Goal: Communication & Community: Answer question/provide support

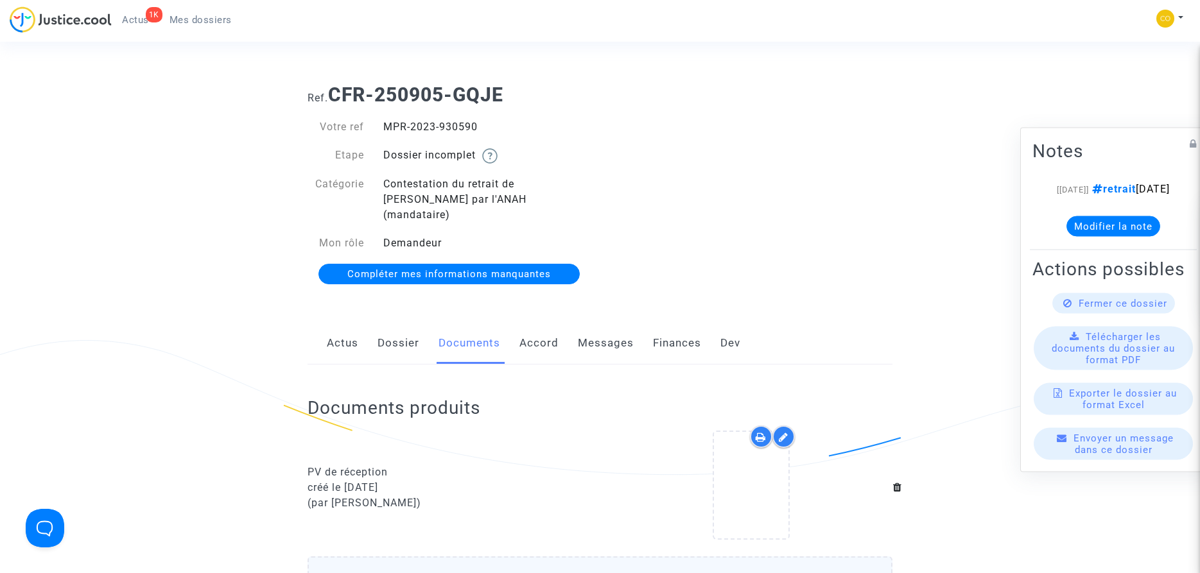
click at [133, 17] on span "Actus" at bounding box center [135, 20] width 27 height 12
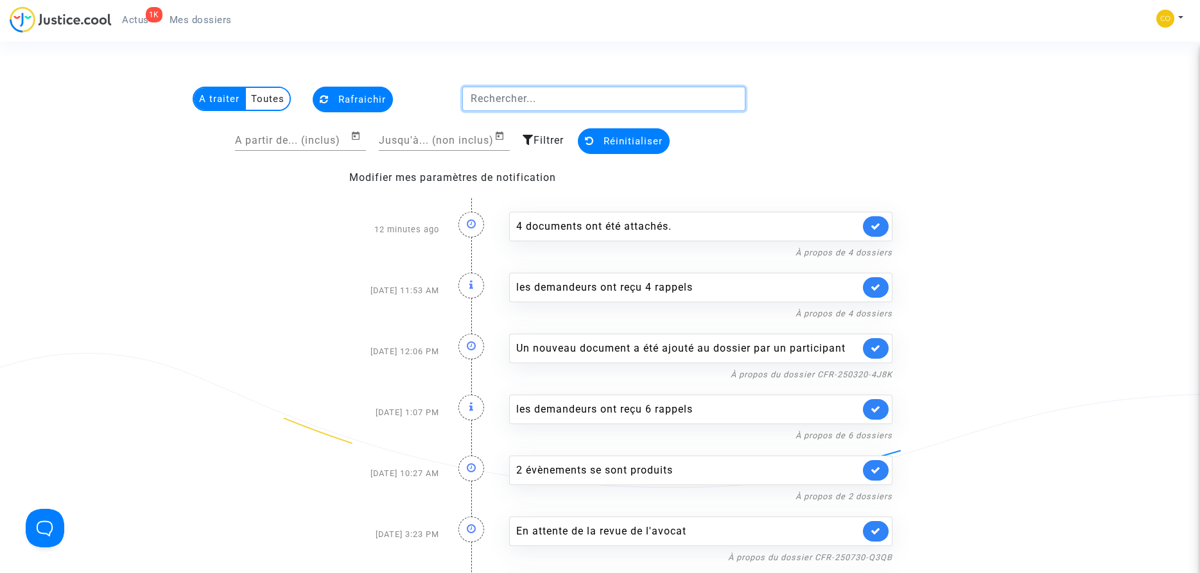
click at [566, 99] on input "text" at bounding box center [603, 99] width 283 height 24
click at [216, 14] on span "Mes dossiers" at bounding box center [200, 20] width 62 height 12
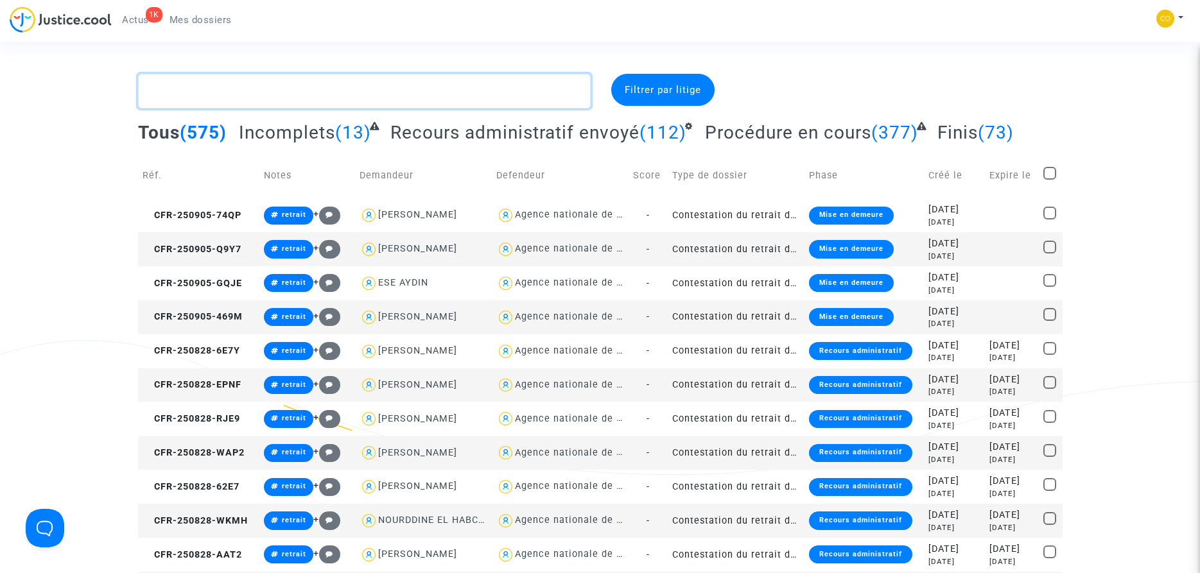
click at [280, 94] on textarea at bounding box center [364, 91] width 452 height 35
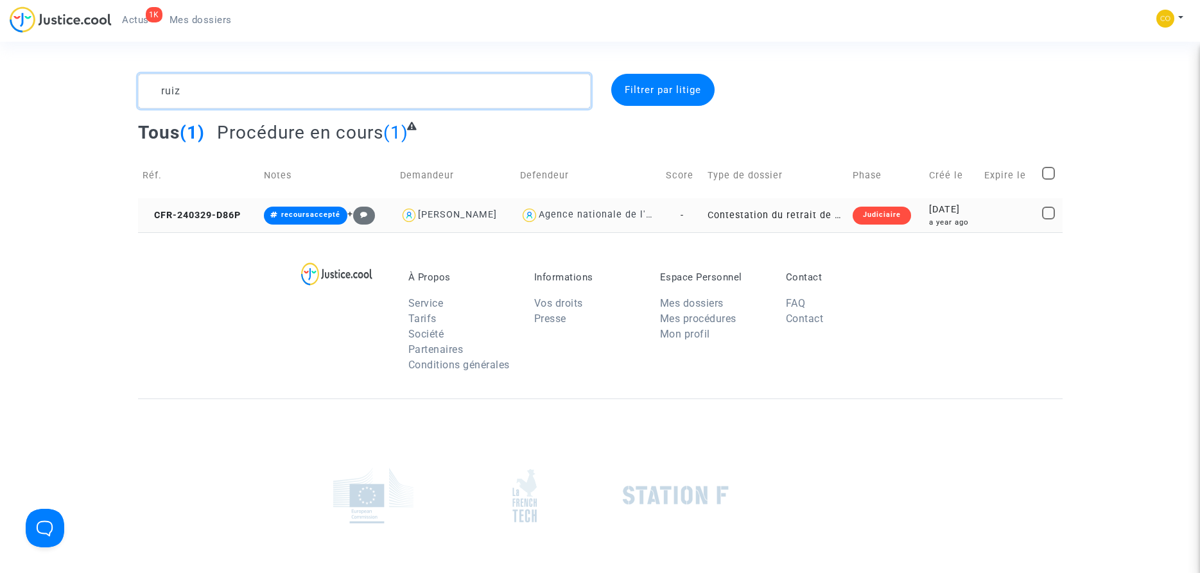
type textarea "ruiz"
click at [888, 212] on div "Judiciaire" at bounding box center [881, 216] width 58 height 18
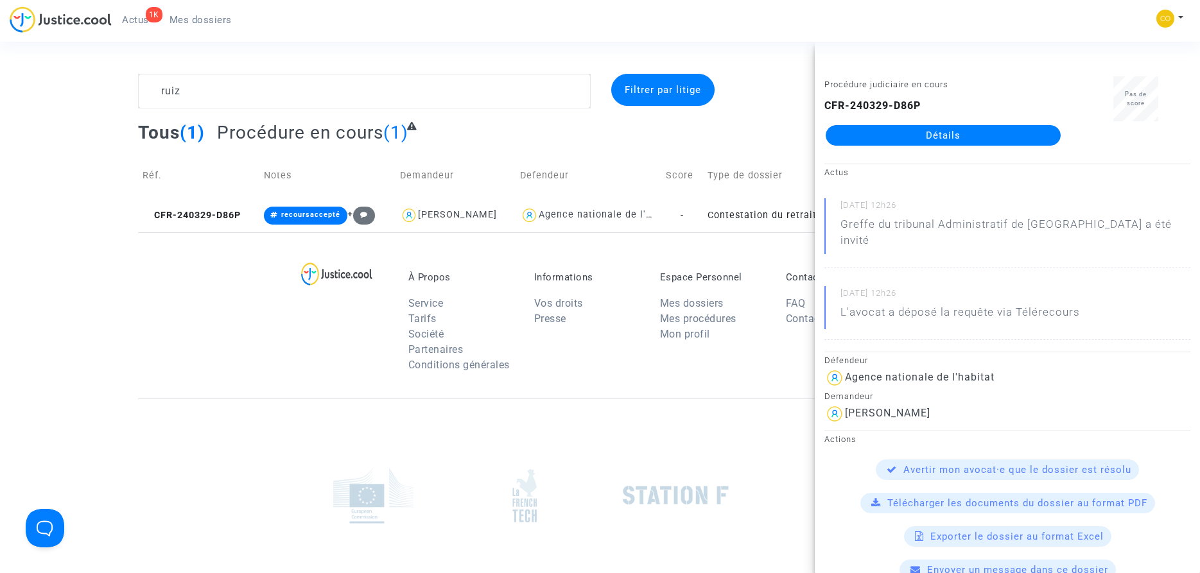
click at [1004, 564] on span "Envoyer un message dans ce dossier" at bounding box center [1017, 570] width 181 height 12
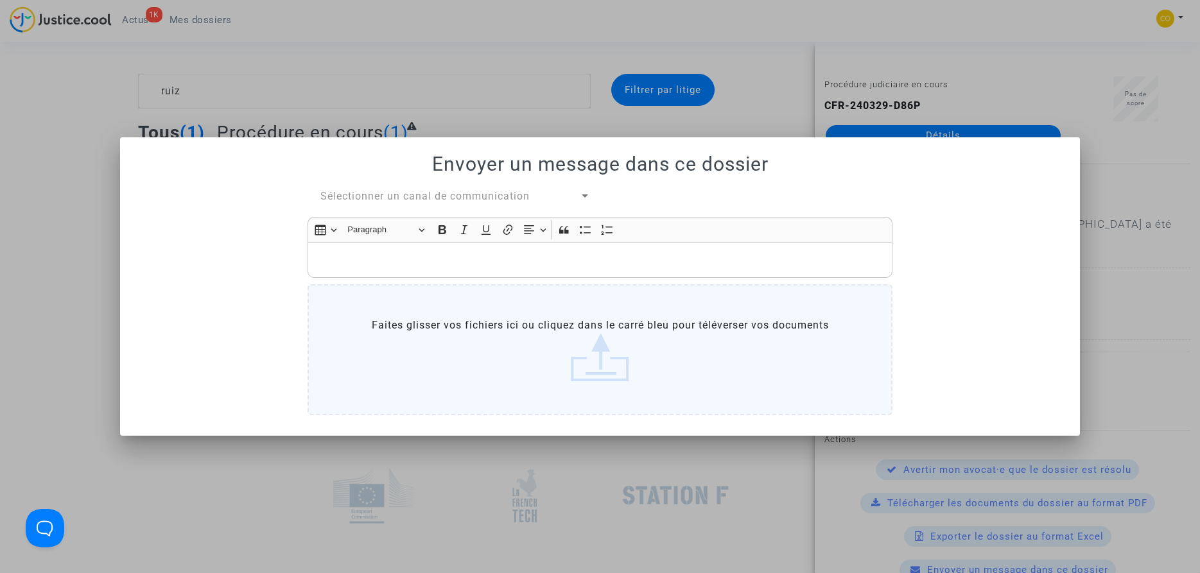
click at [1116, 368] on div at bounding box center [600, 286] width 1200 height 573
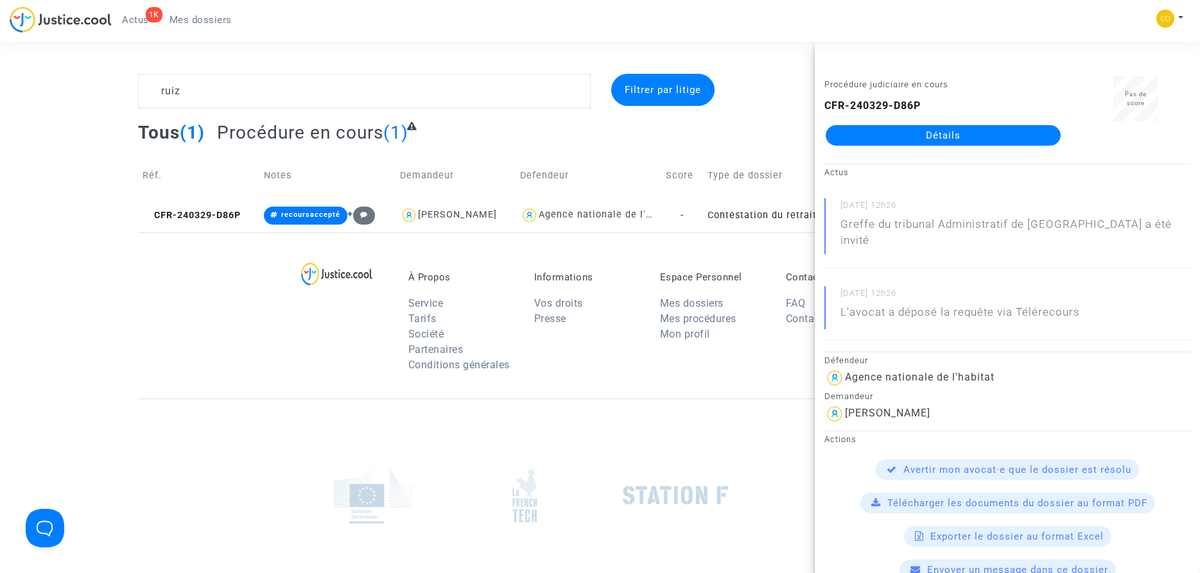
click at [952, 139] on link "Détails" at bounding box center [942, 135] width 235 height 21
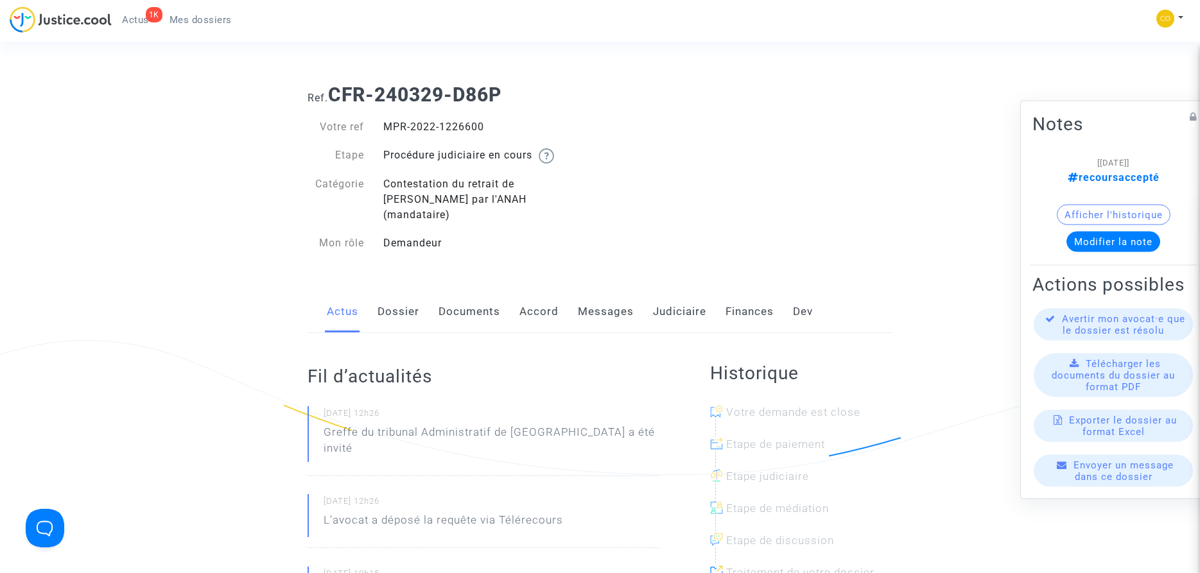
click at [589, 300] on link "Messages" at bounding box center [606, 312] width 56 height 42
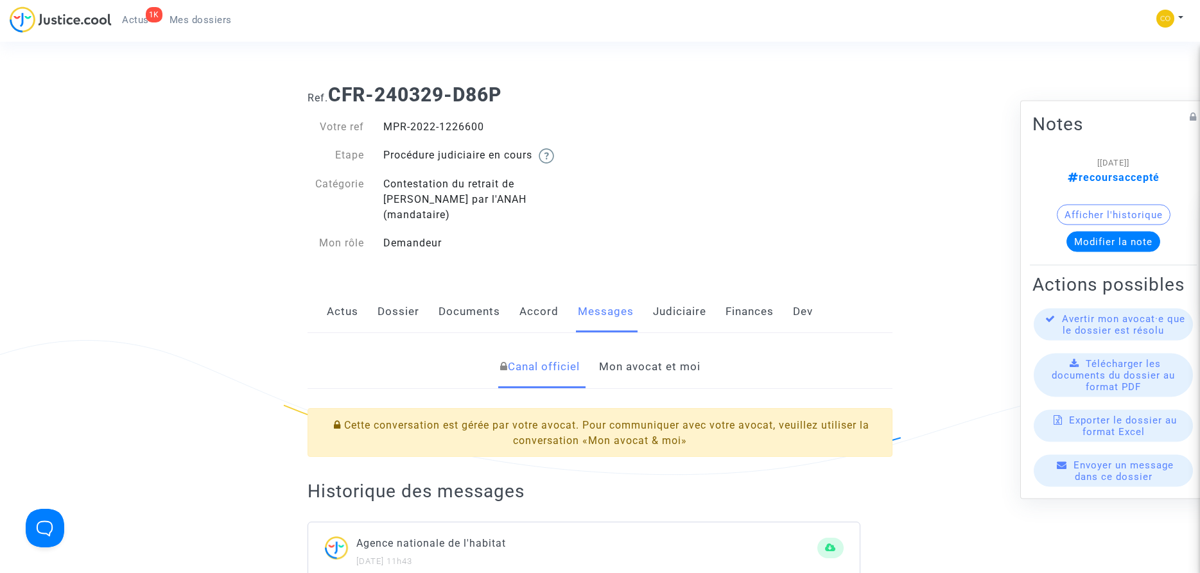
click at [670, 357] on link "Mon avocat et moi" at bounding box center [649, 367] width 101 height 42
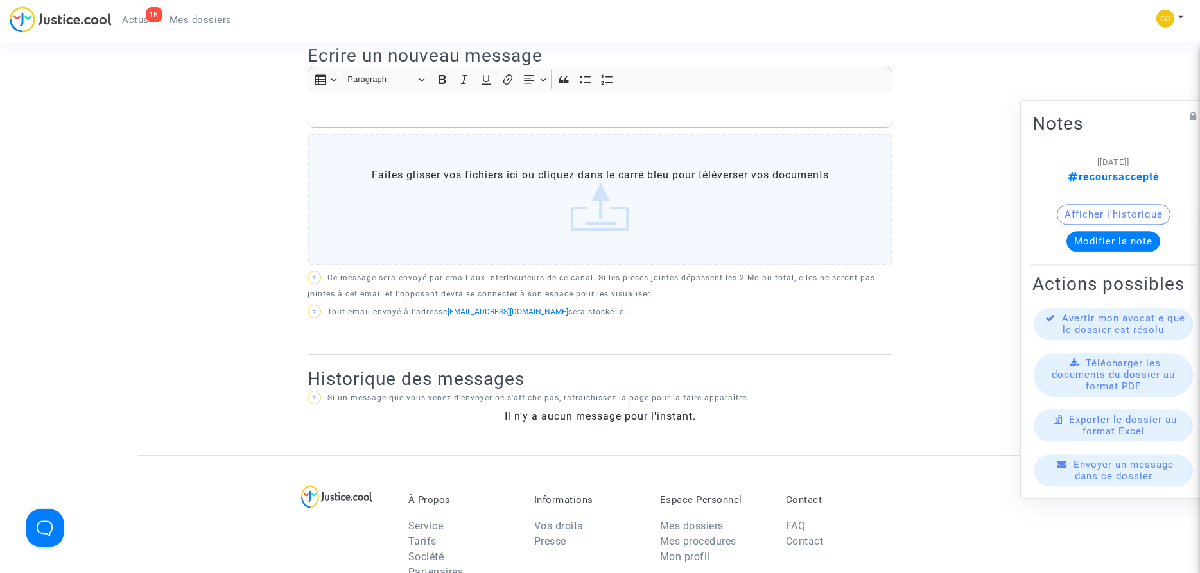
scroll to position [336, 0]
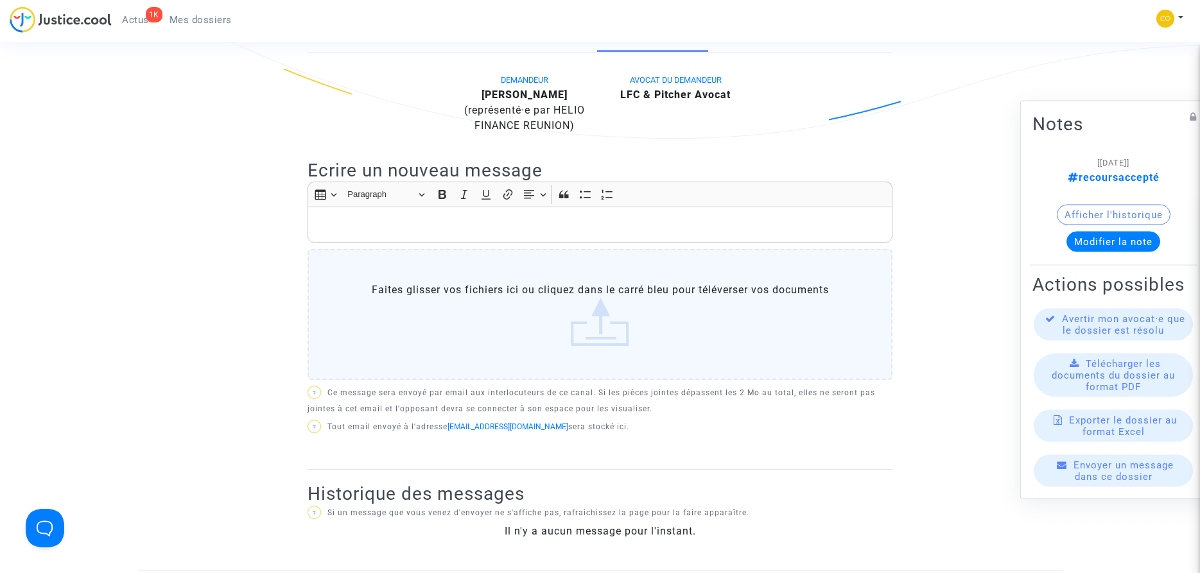
click at [333, 217] on p "Rich Text Editor, main" at bounding box center [599, 225] width 571 height 16
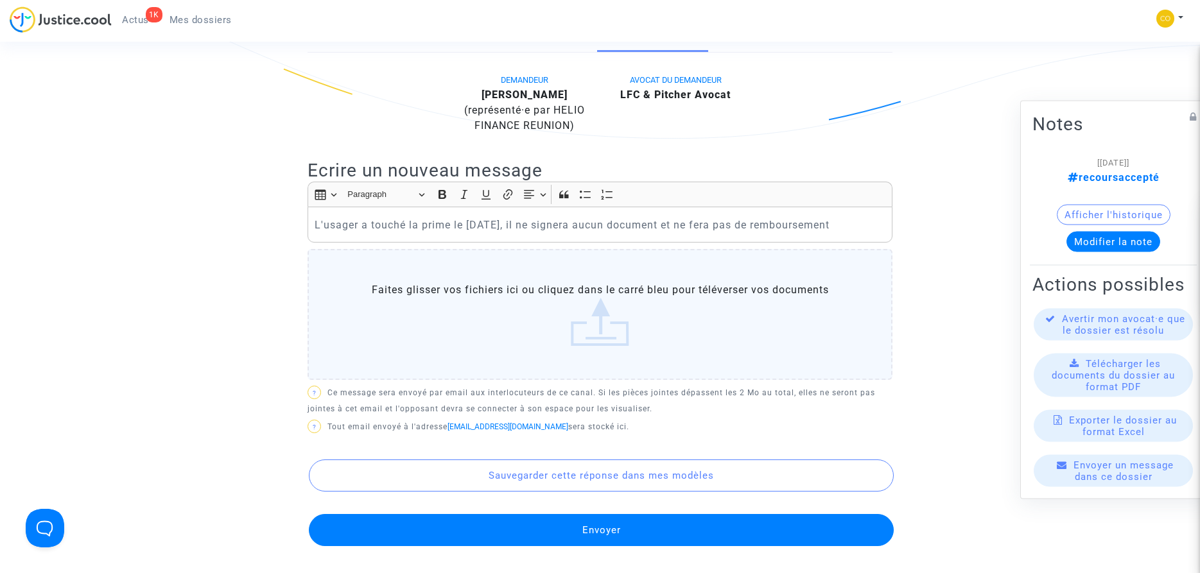
click at [605, 515] on button "Envoyer" at bounding box center [601, 530] width 585 height 32
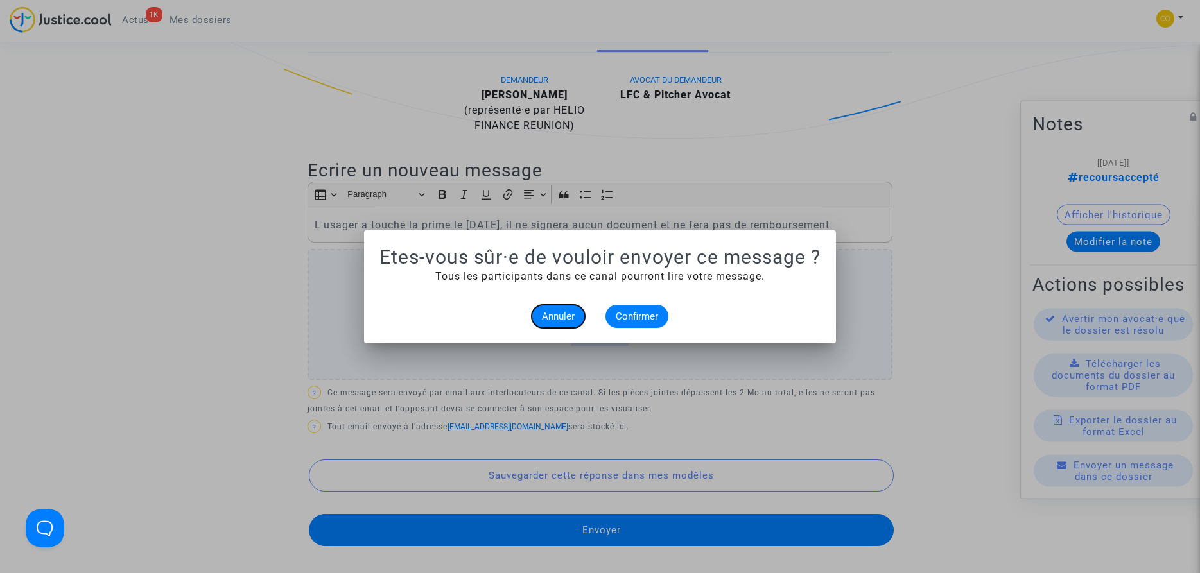
scroll to position [0, 0]
click at [640, 319] on span "Confirmer" at bounding box center [637, 317] width 42 height 12
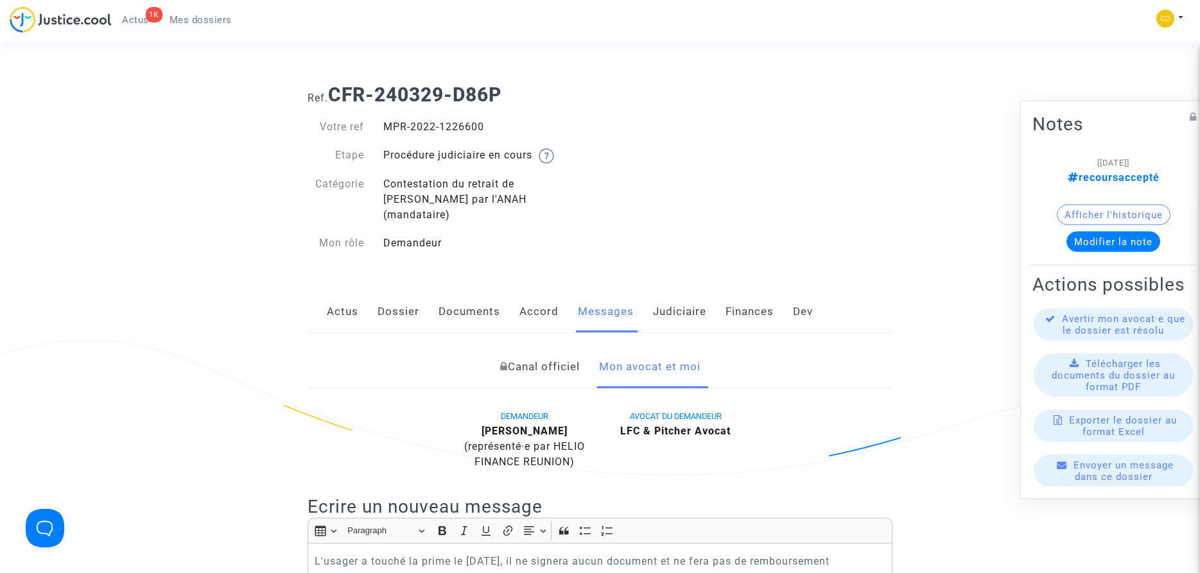
scroll to position [336, 0]
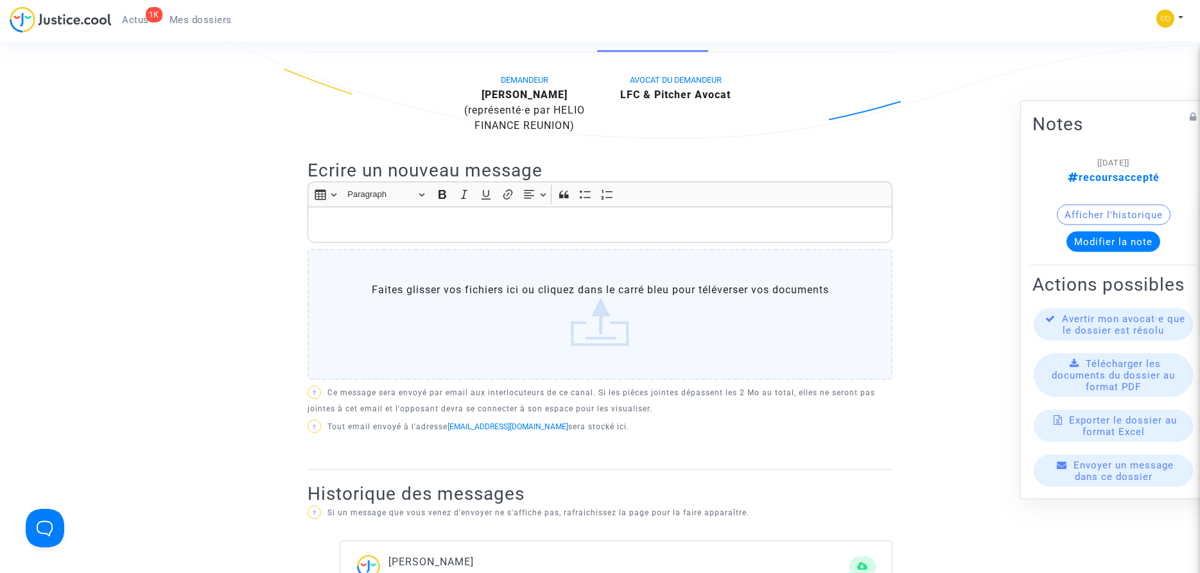
click at [1123, 240] on button "Modifier la note" at bounding box center [1113, 241] width 94 height 21
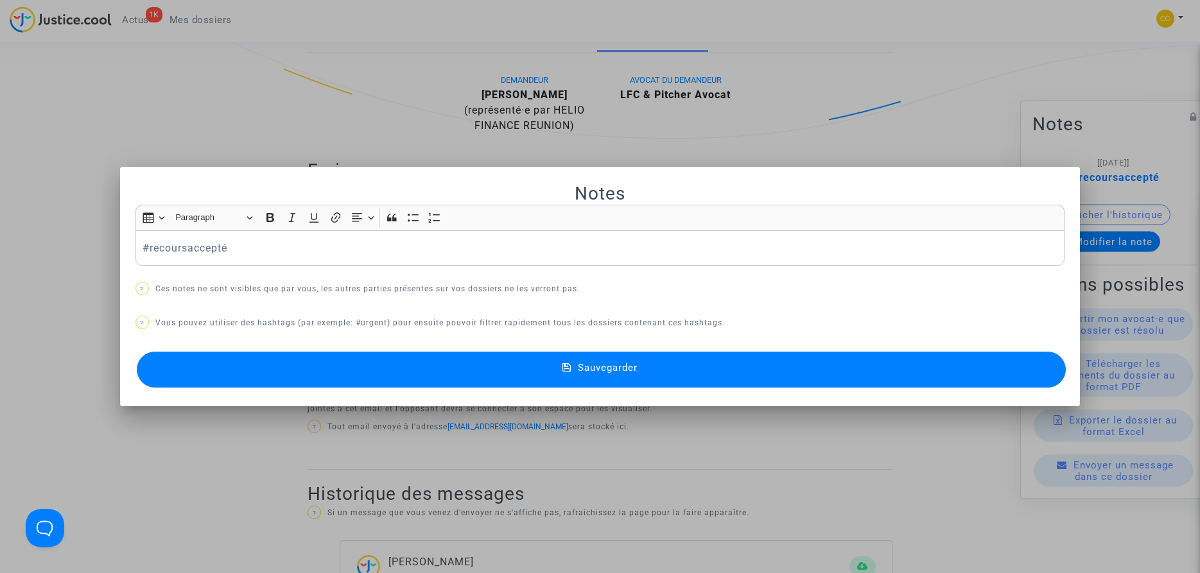
scroll to position [0, 0]
click at [276, 250] on p "#recoursaccepté" at bounding box center [599, 248] width 915 height 16
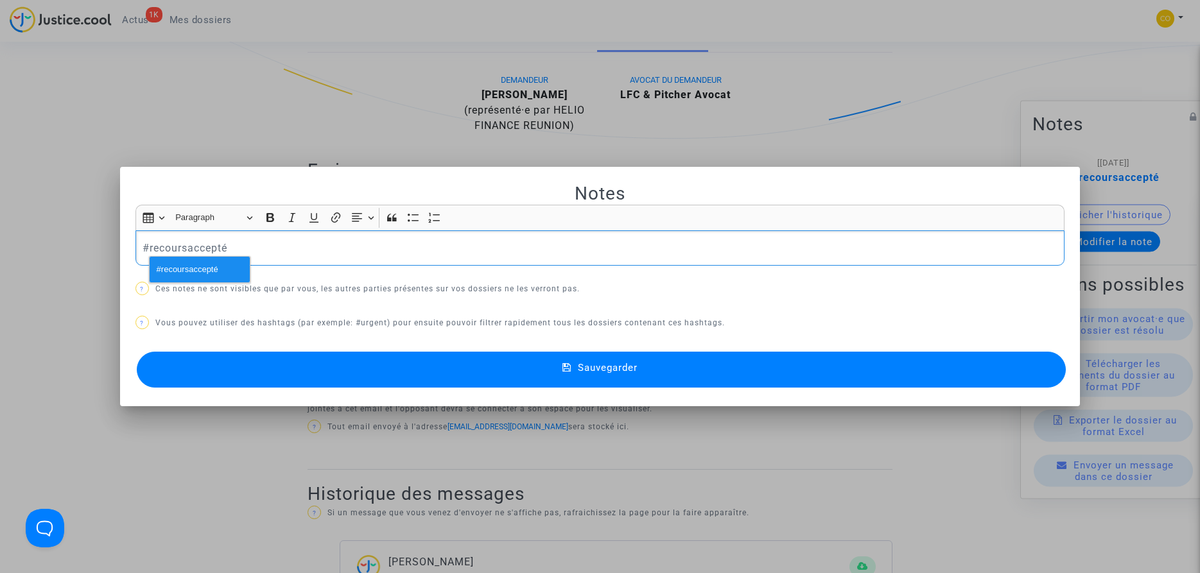
click at [110, 440] on div at bounding box center [600, 286] width 1200 height 573
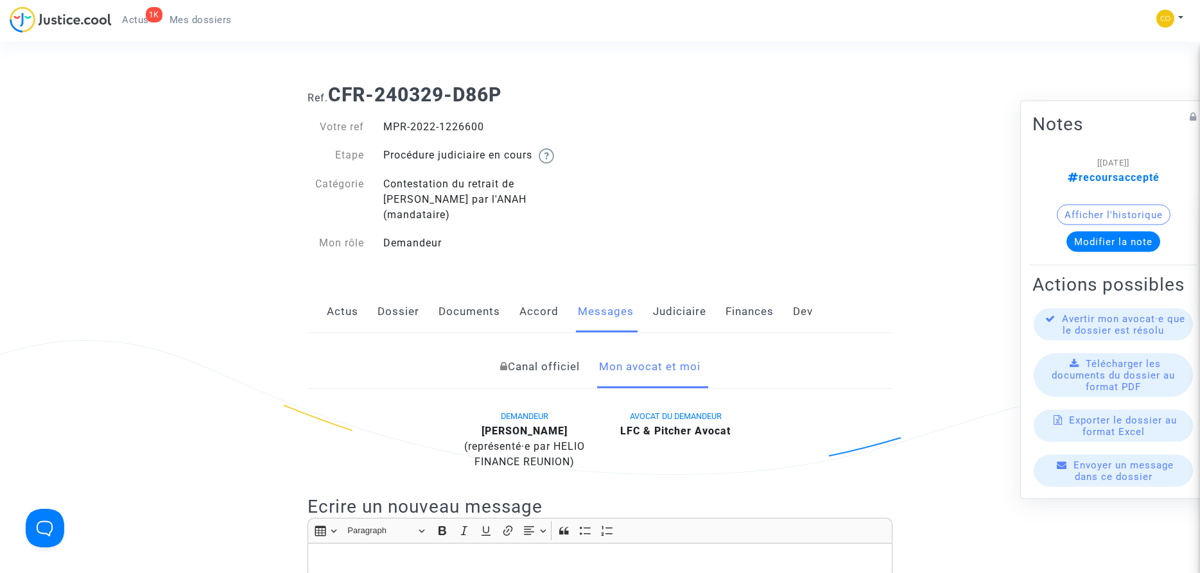
click at [196, 22] on span "Mes dossiers" at bounding box center [200, 20] width 62 height 12
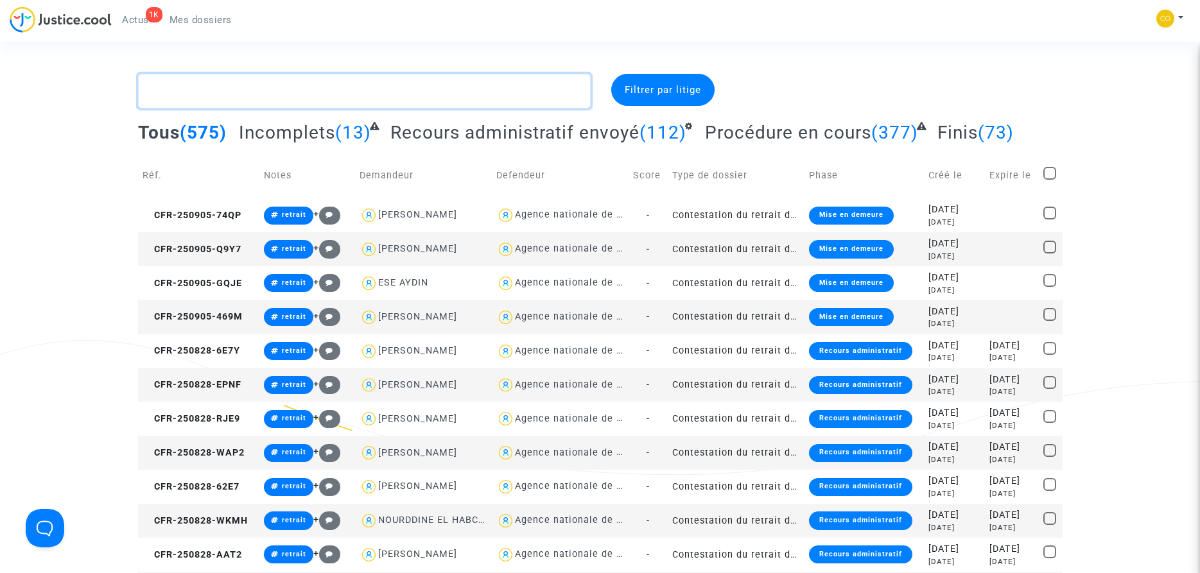
click at [314, 96] on textarea at bounding box center [364, 91] width 452 height 35
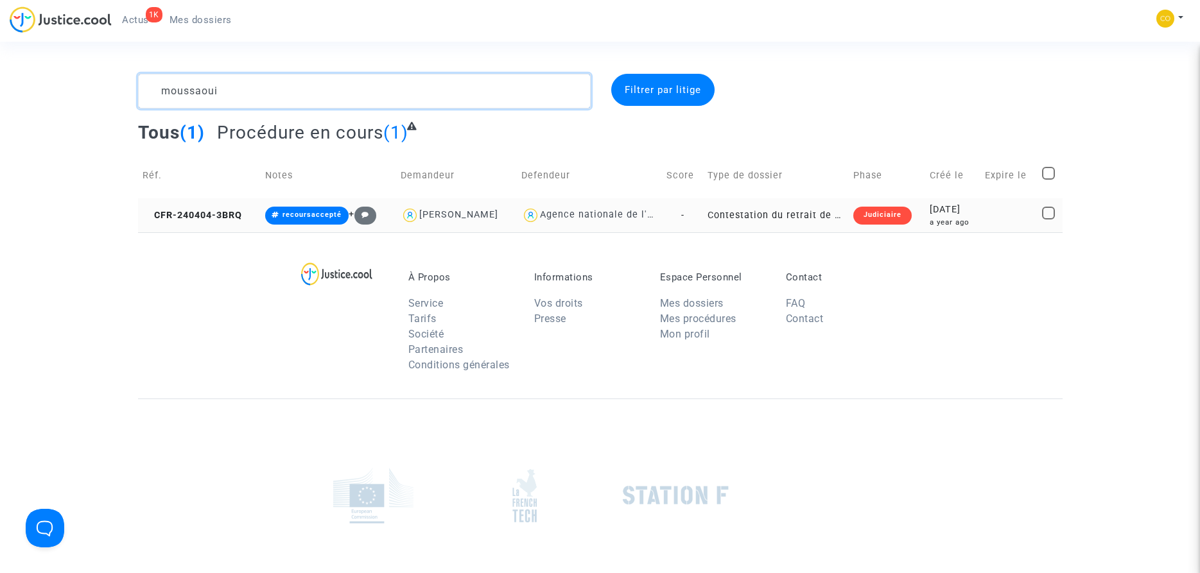
type textarea "moussaoui"
click at [869, 214] on div "Judiciaire" at bounding box center [882, 216] width 58 height 18
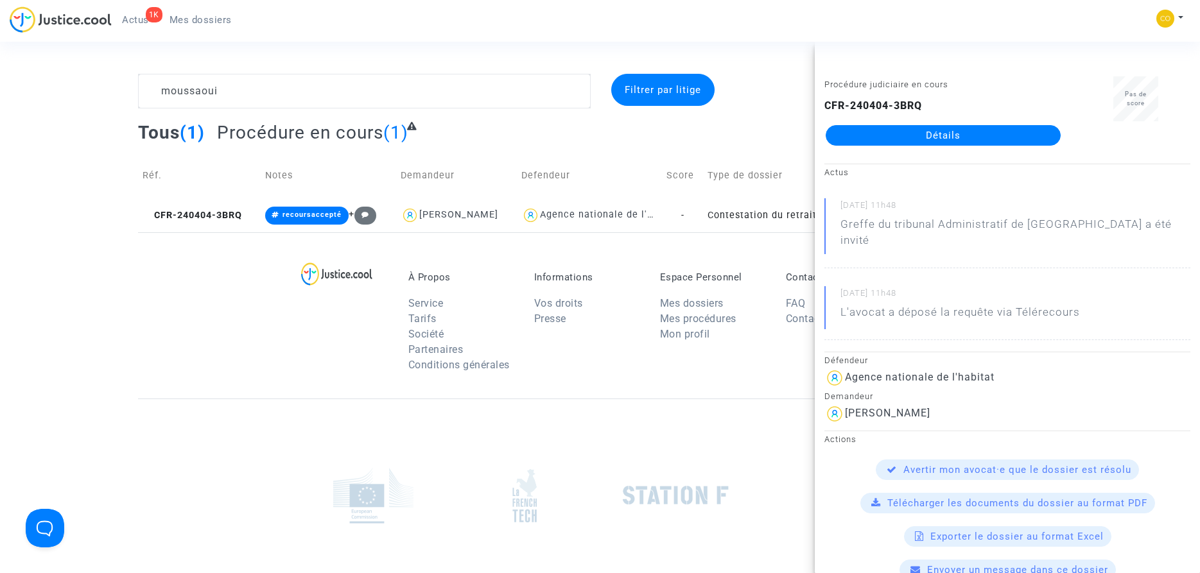
click at [952, 135] on link "Détails" at bounding box center [942, 135] width 235 height 21
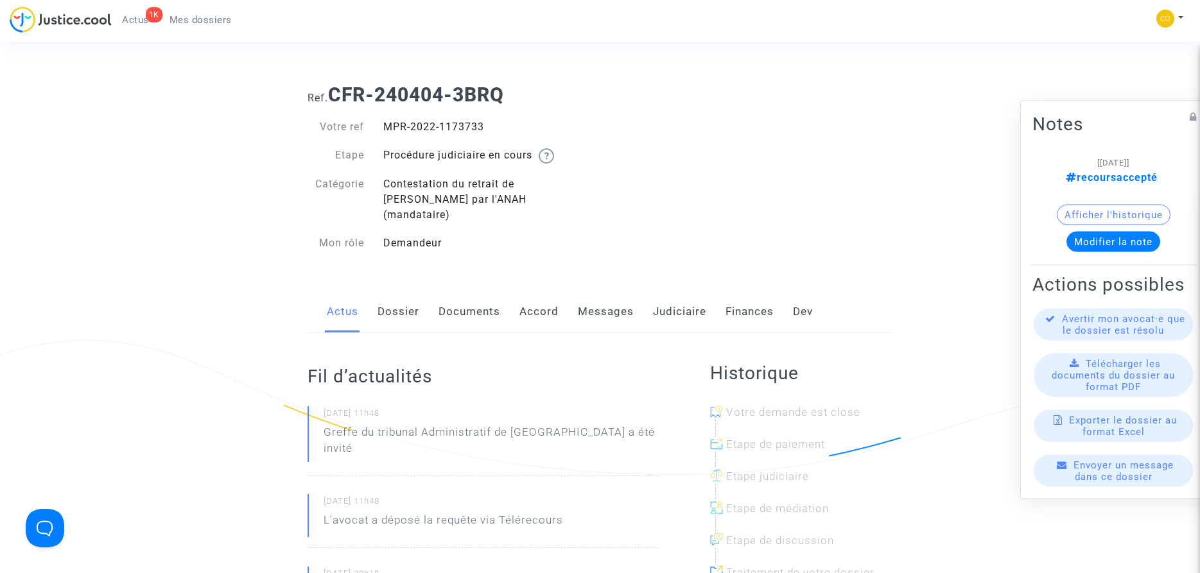
click at [608, 295] on link "Messages" at bounding box center [606, 312] width 56 height 42
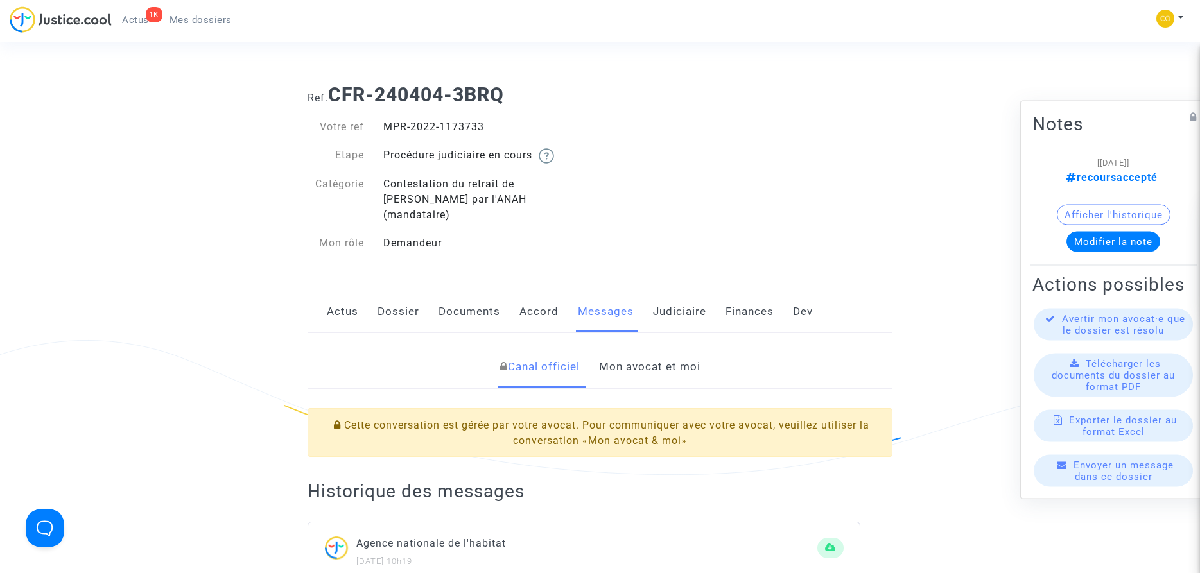
click at [664, 351] on link "Mon avocat et moi" at bounding box center [649, 367] width 101 height 42
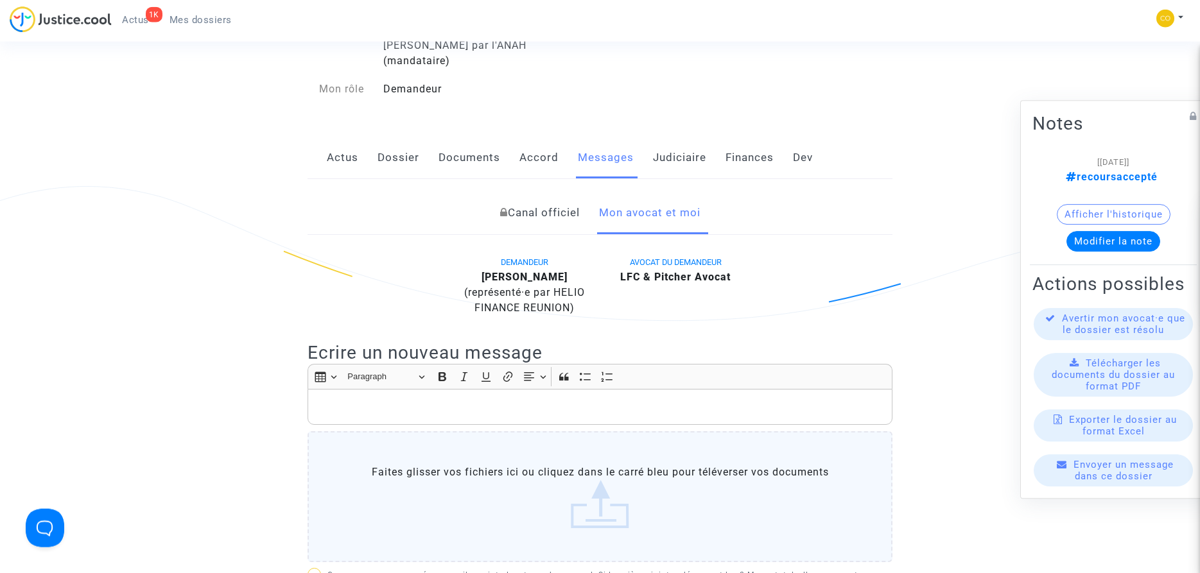
scroll to position [131, 0]
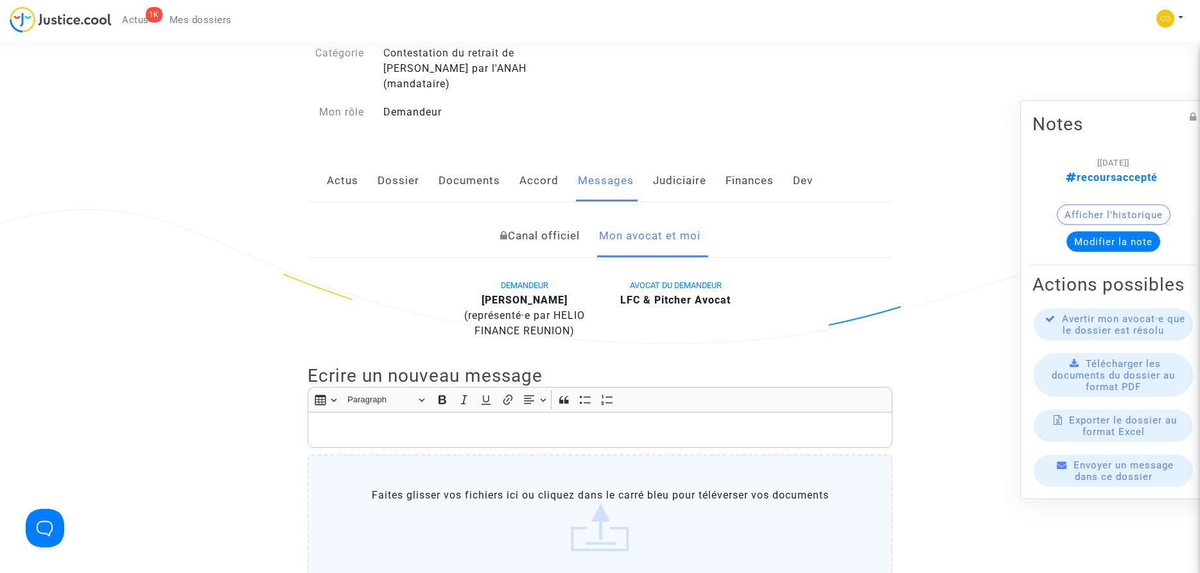
click at [392, 422] on p "Rich Text Editor, main" at bounding box center [599, 430] width 571 height 16
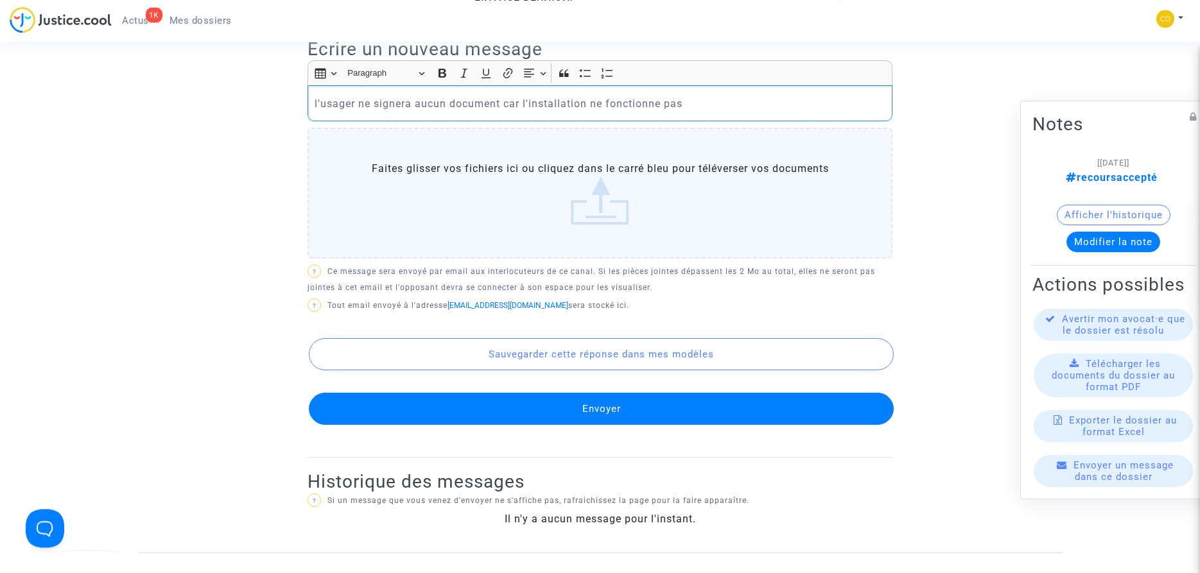
scroll to position [458, 0]
click at [605, 395] on button "Envoyer" at bounding box center [601, 408] width 585 height 32
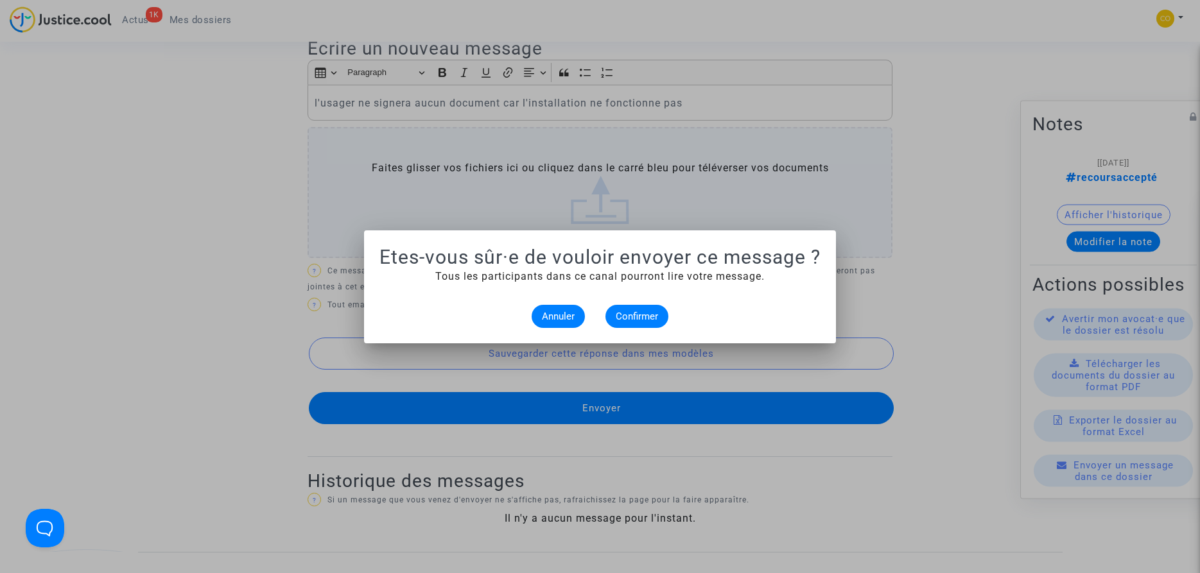
scroll to position [0, 0]
click at [644, 314] on span "Confirmer" at bounding box center [637, 317] width 42 height 12
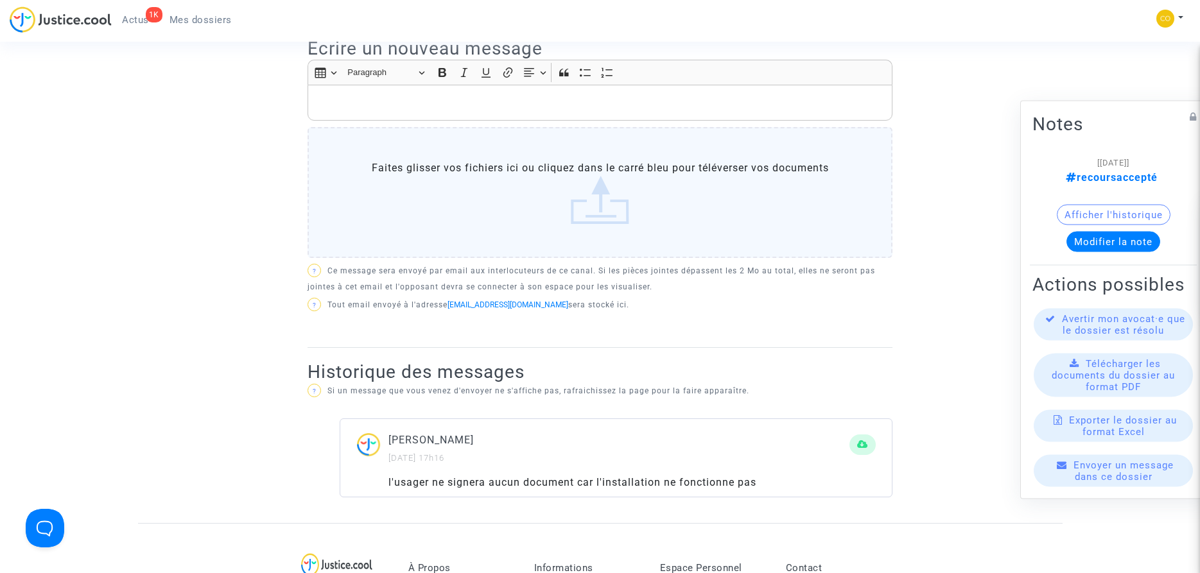
click at [237, 318] on ng-component "Ref. CFR-240404-3BRQ Votre ref MPR-2022-1173733 Etape Procédure judiciaire en c…" at bounding box center [600, 70] width 924 height 908
click at [196, 23] on span "Mes dossiers" at bounding box center [200, 20] width 62 height 12
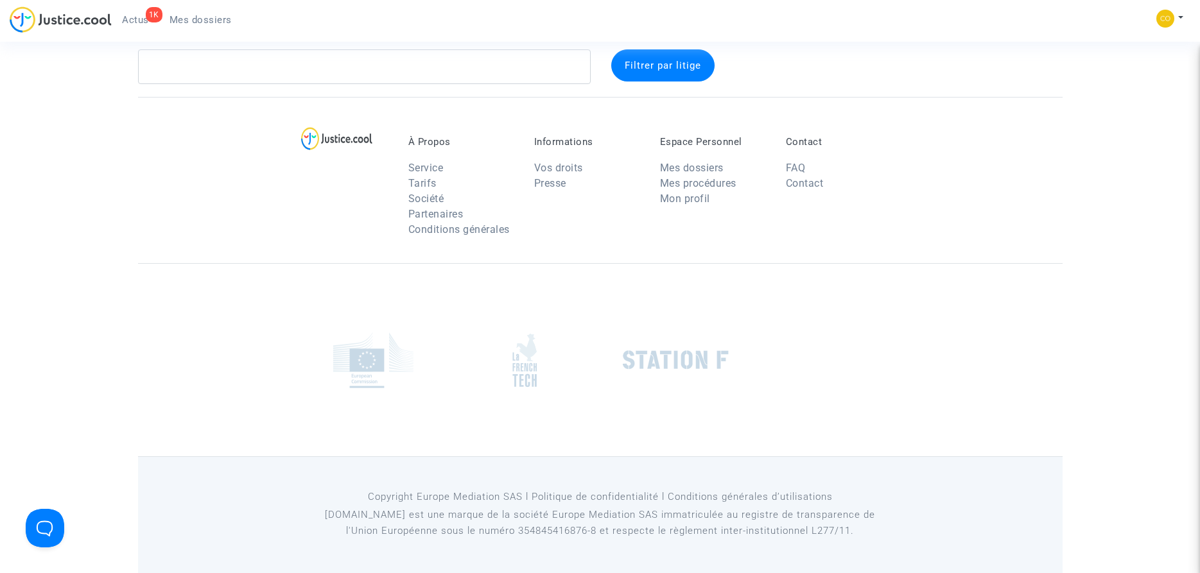
scroll to position [24, 0]
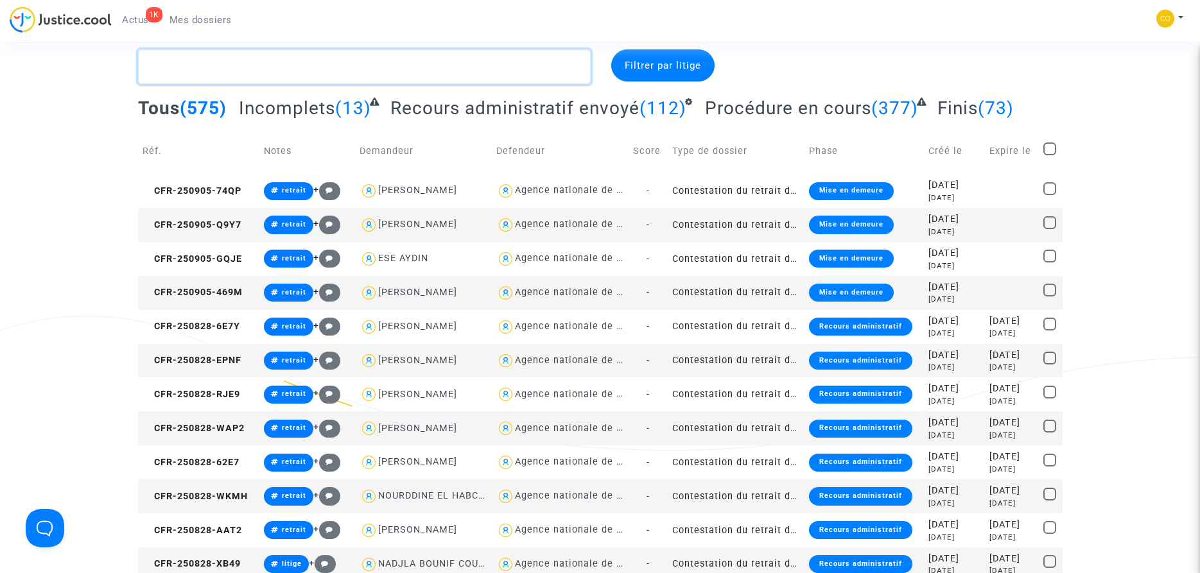
click at [289, 72] on textarea at bounding box center [364, 66] width 452 height 35
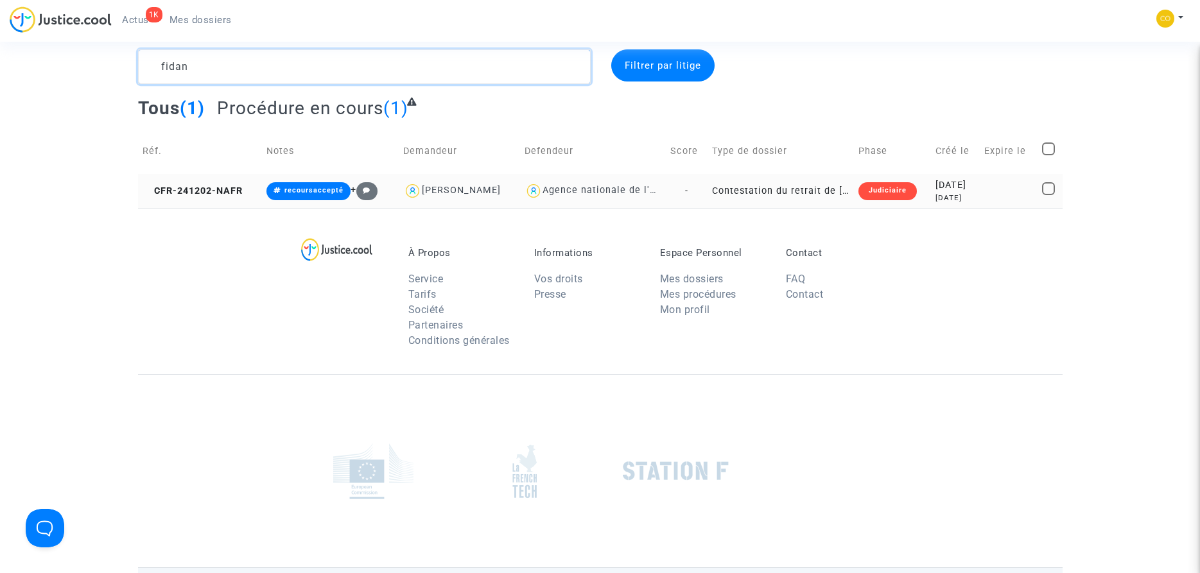
type textarea "fidan"
click at [875, 191] on div "Judiciaire" at bounding box center [887, 191] width 58 height 18
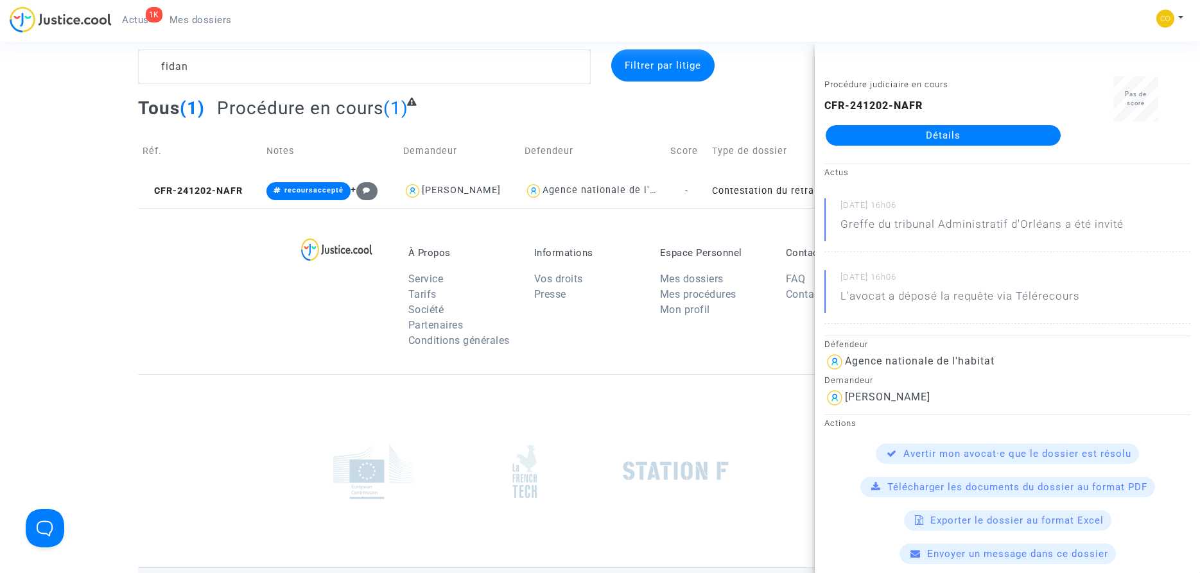
click at [943, 135] on link "Détails" at bounding box center [942, 135] width 235 height 21
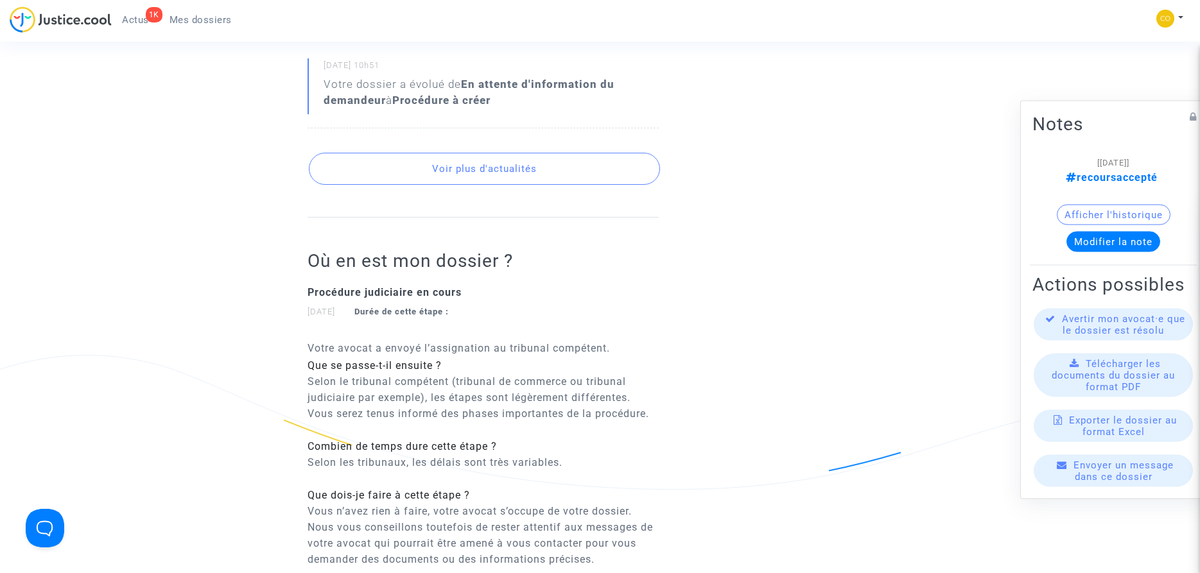
scroll to position [64, 0]
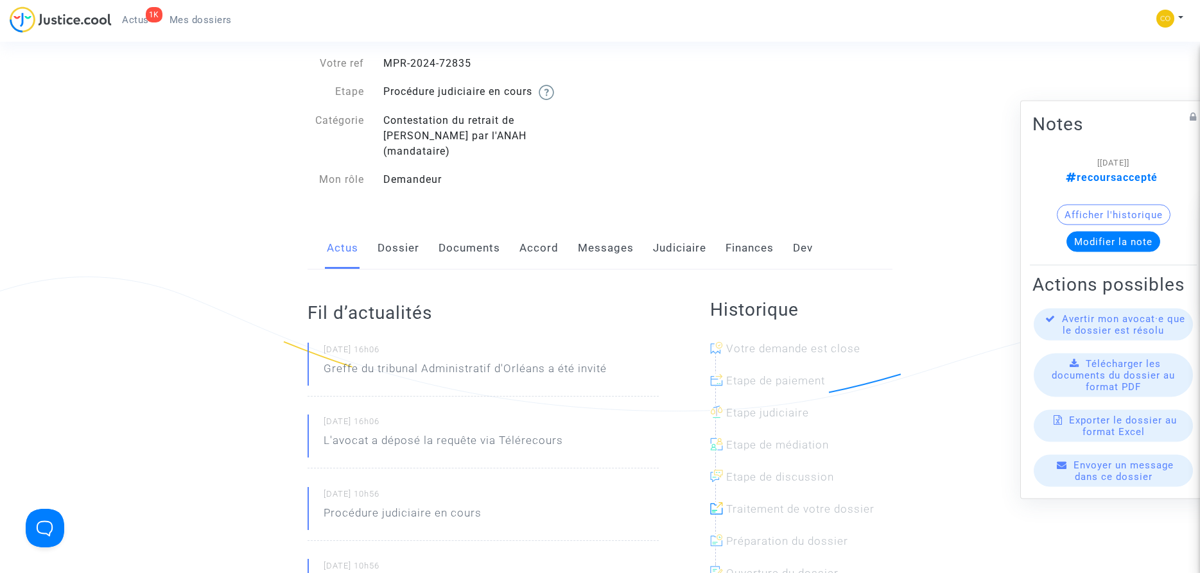
click at [602, 231] on link "Messages" at bounding box center [606, 248] width 56 height 42
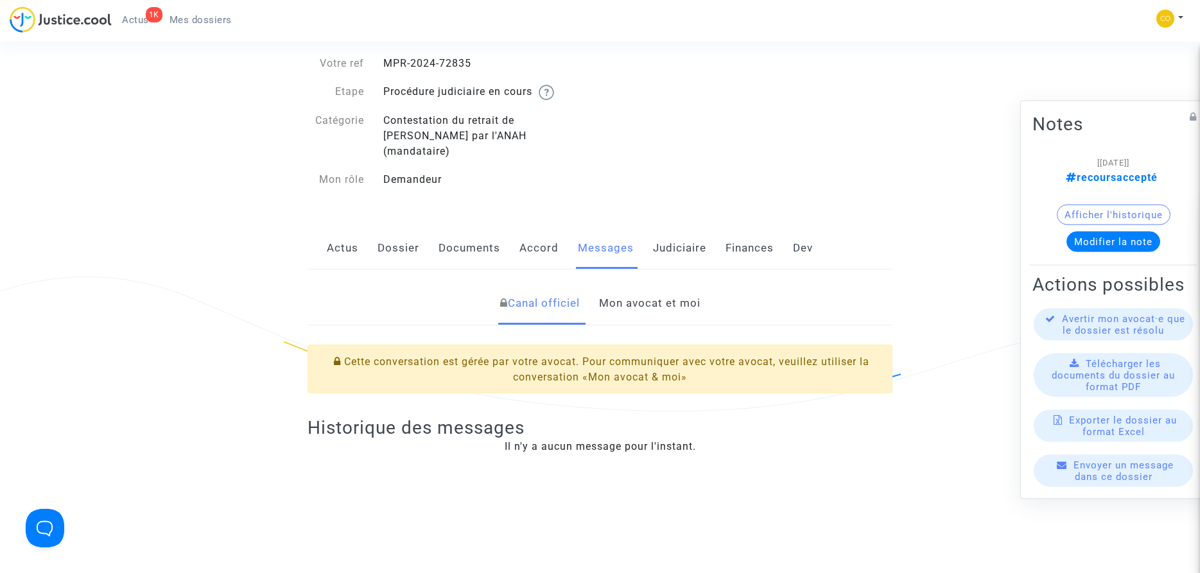
click at [630, 284] on link "Mon avocat et moi" at bounding box center [649, 303] width 101 height 42
